Goal: Transaction & Acquisition: Purchase product/service

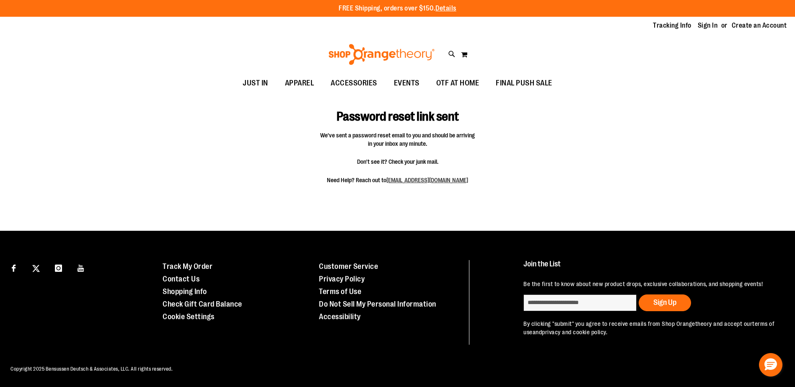
click at [368, 56] on img at bounding box center [381, 54] width 109 height 21
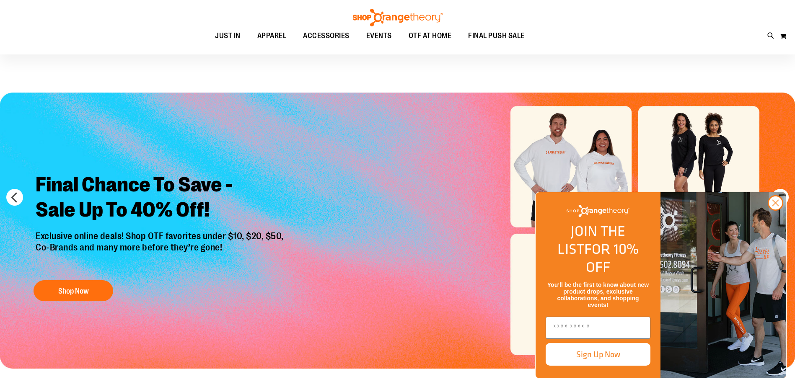
scroll to position [41, 0]
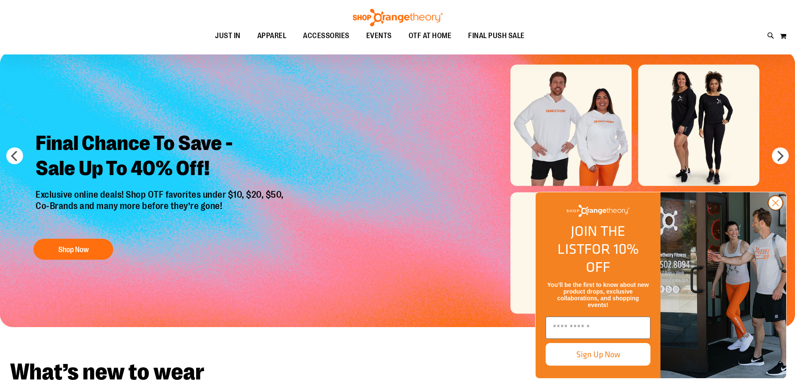
click at [772, 206] on icon "Close dialog" at bounding box center [775, 203] width 6 height 6
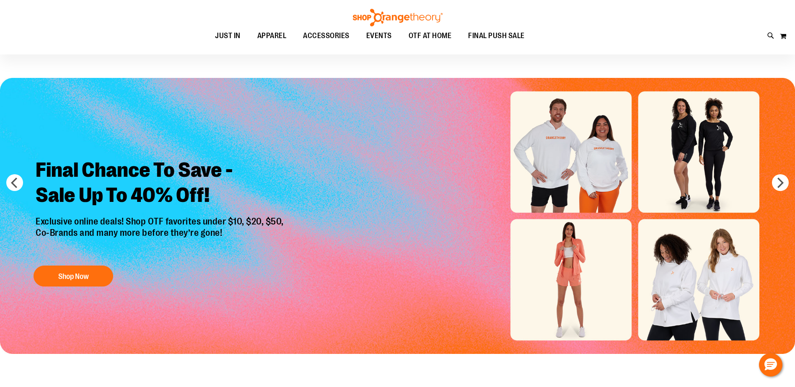
scroll to position [0, 0]
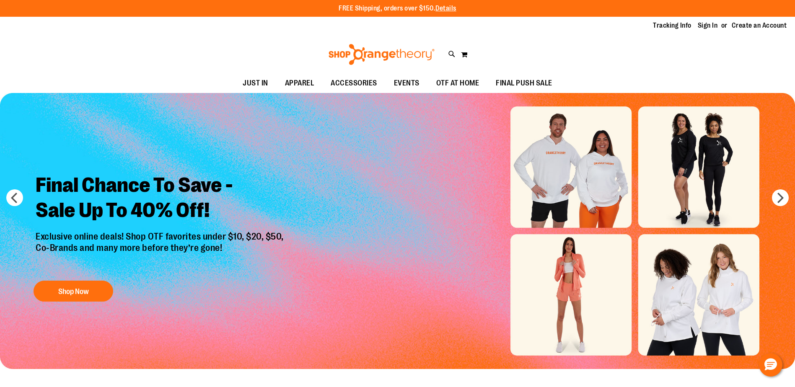
click at [417, 51] on img at bounding box center [381, 54] width 109 height 21
click at [183, 179] on h2 "Final Chance To Save - Sale Up To 40% Off!" at bounding box center [160, 198] width 263 height 65
click at [99, 293] on button "Shop Now" at bounding box center [74, 291] width 80 height 21
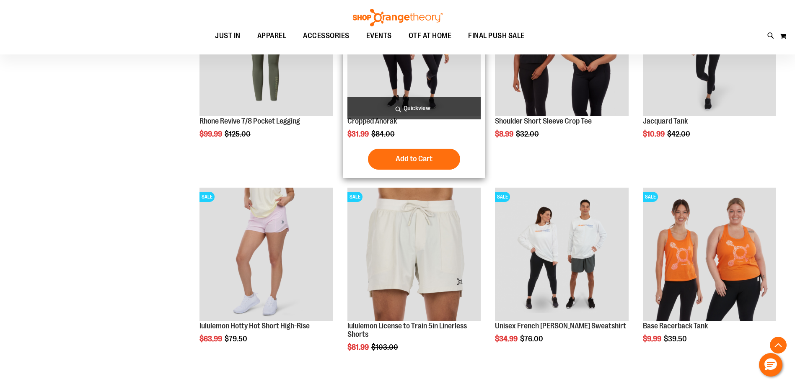
scroll to position [837, 0]
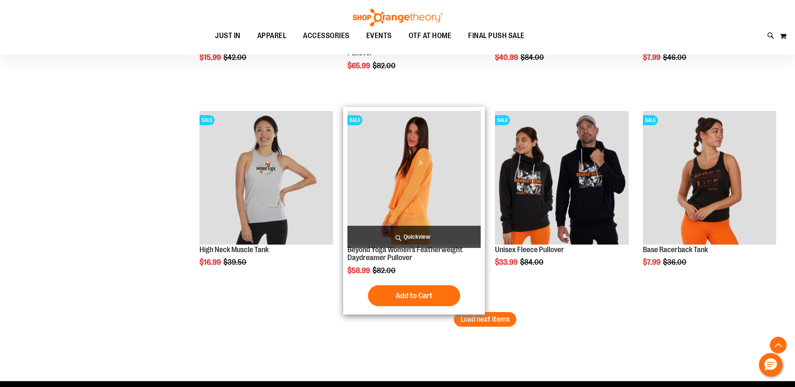
scroll to position [1731, 0]
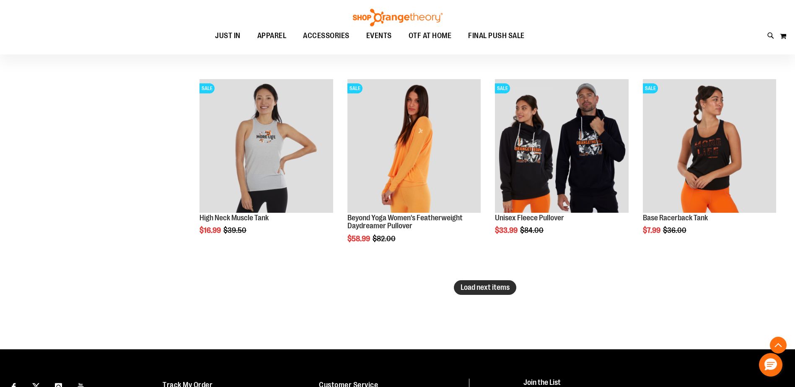
click at [499, 287] on span "Load next items" at bounding box center [484, 287] width 49 height 8
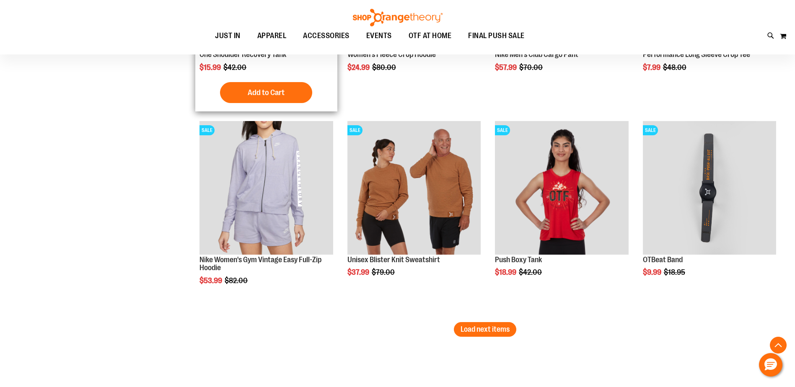
scroll to position [2430, 0]
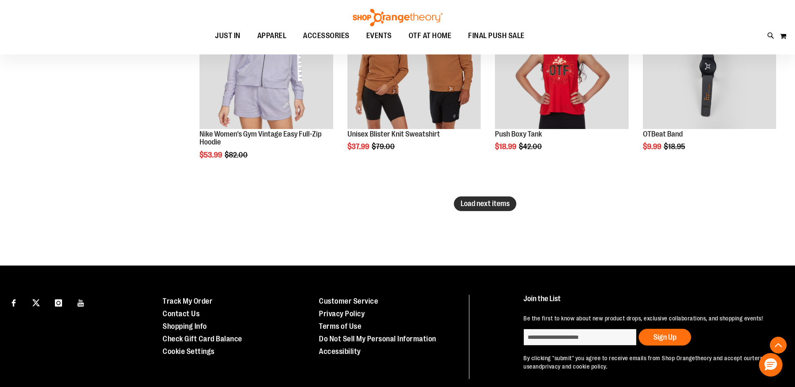
click at [486, 204] on span "Load next items" at bounding box center [484, 203] width 49 height 8
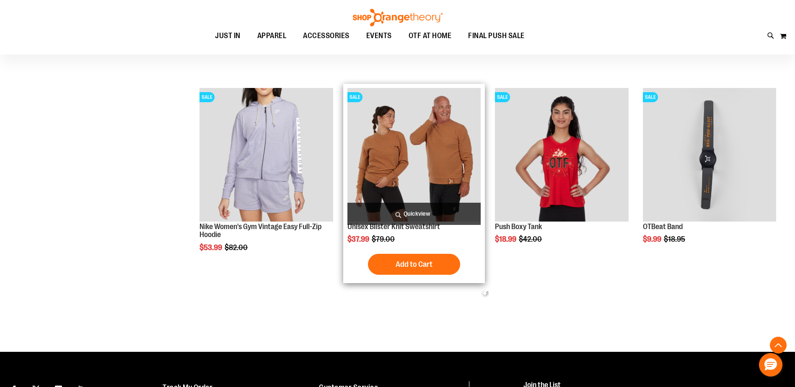
scroll to position [2388, 0]
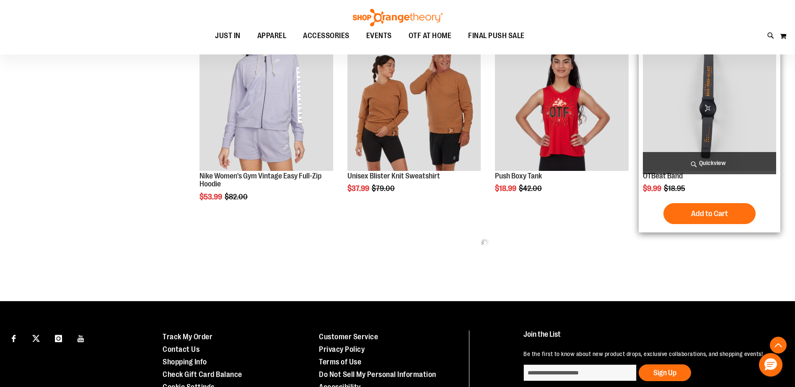
click at [744, 124] on img "product" at bounding box center [709, 103] width 133 height 133
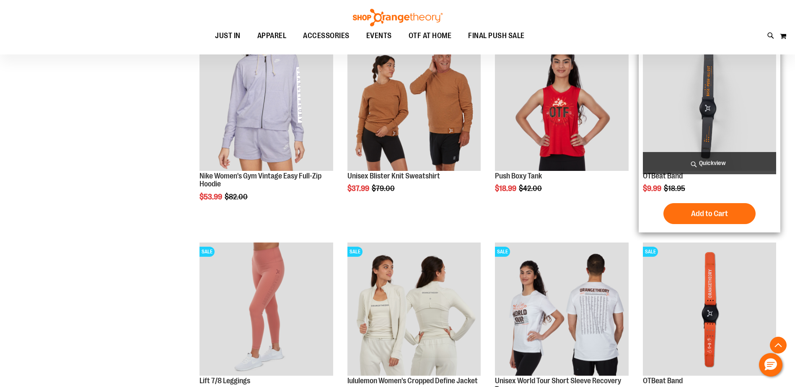
click at [683, 142] on img "product" at bounding box center [709, 103] width 133 height 133
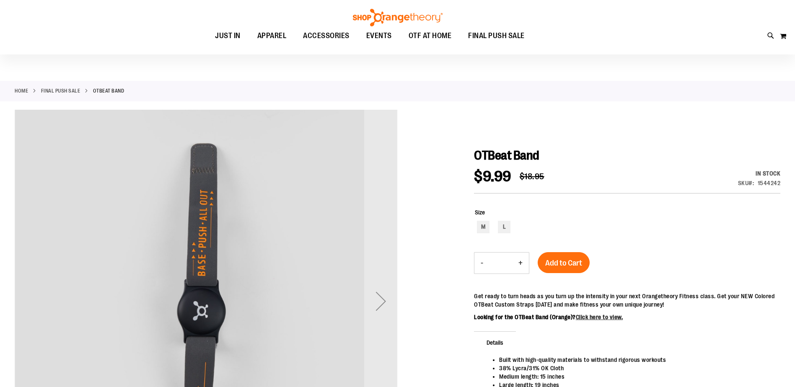
scroll to position [83, 0]
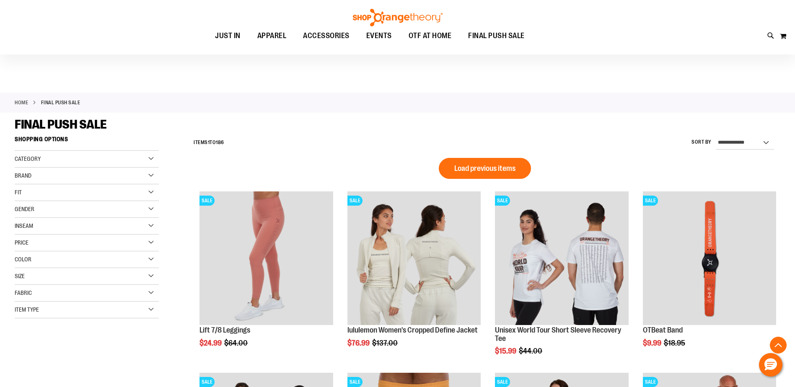
scroll to position [555, 0]
